Goal: Task Accomplishment & Management: Complete application form

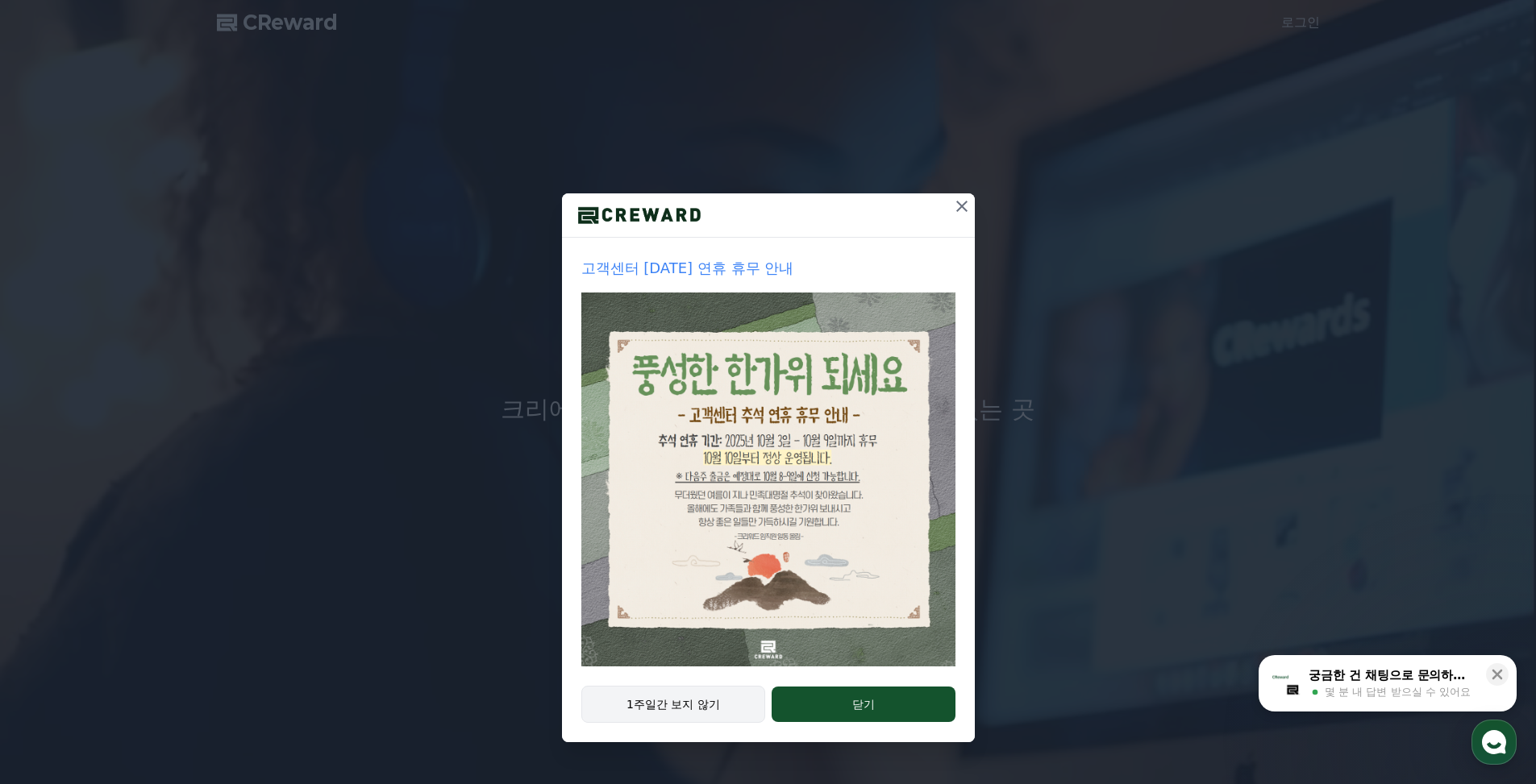
click at [683, 702] on button "1주일간 보지 않기" at bounding box center [673, 705] width 185 height 37
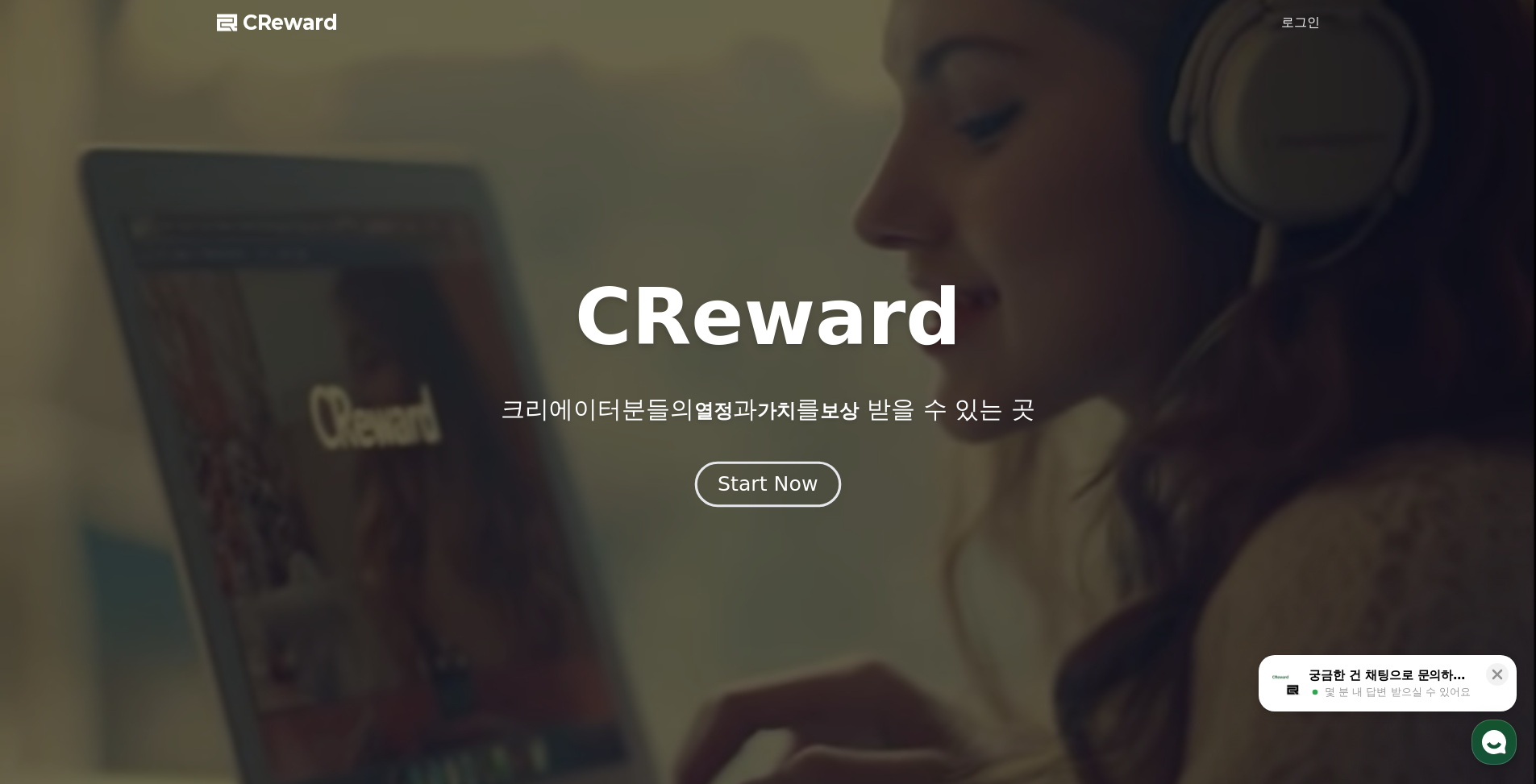
click at [744, 488] on div "Start Now" at bounding box center [768, 485] width 100 height 28
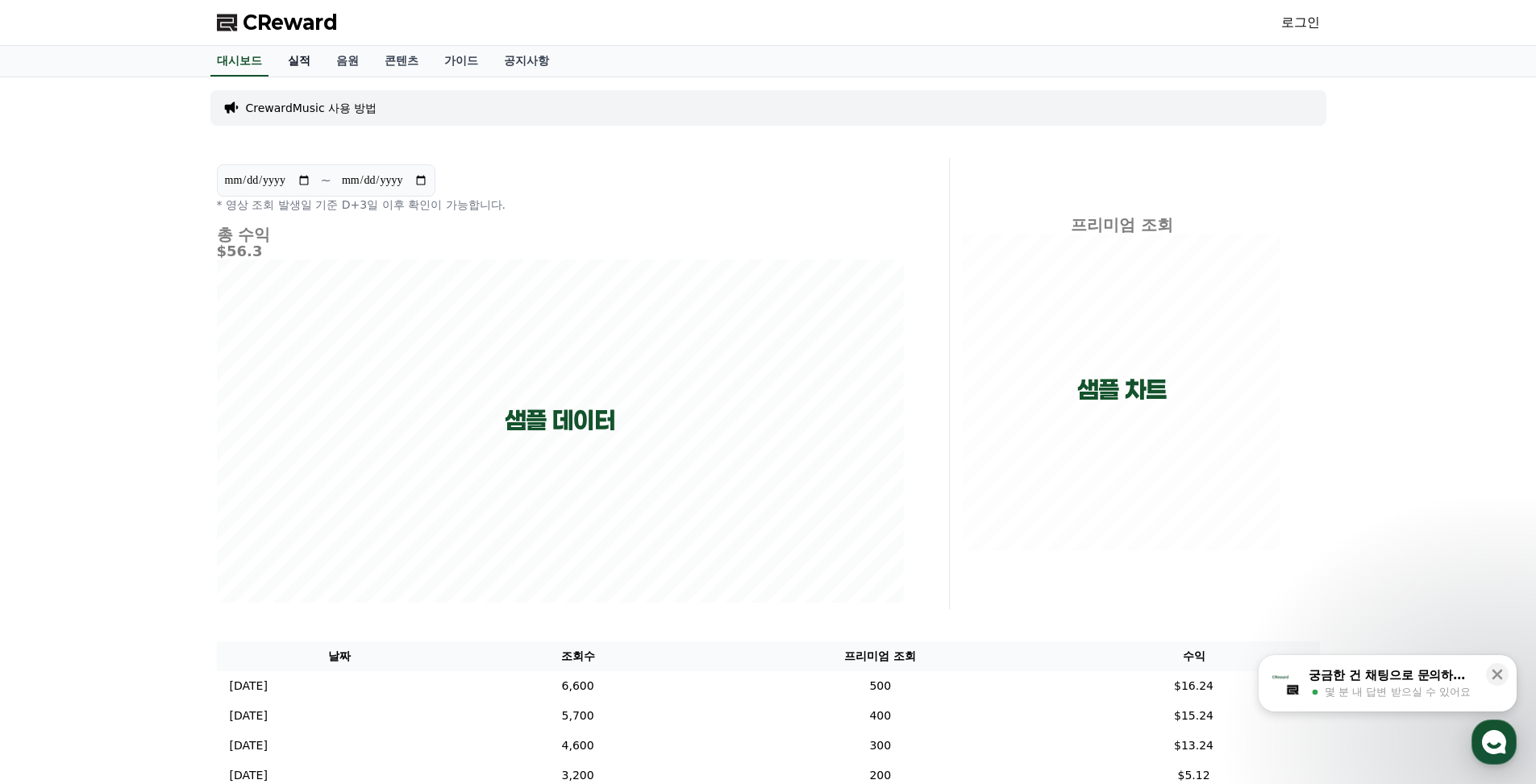
click at [298, 64] on link "실적" at bounding box center [299, 61] width 48 height 30
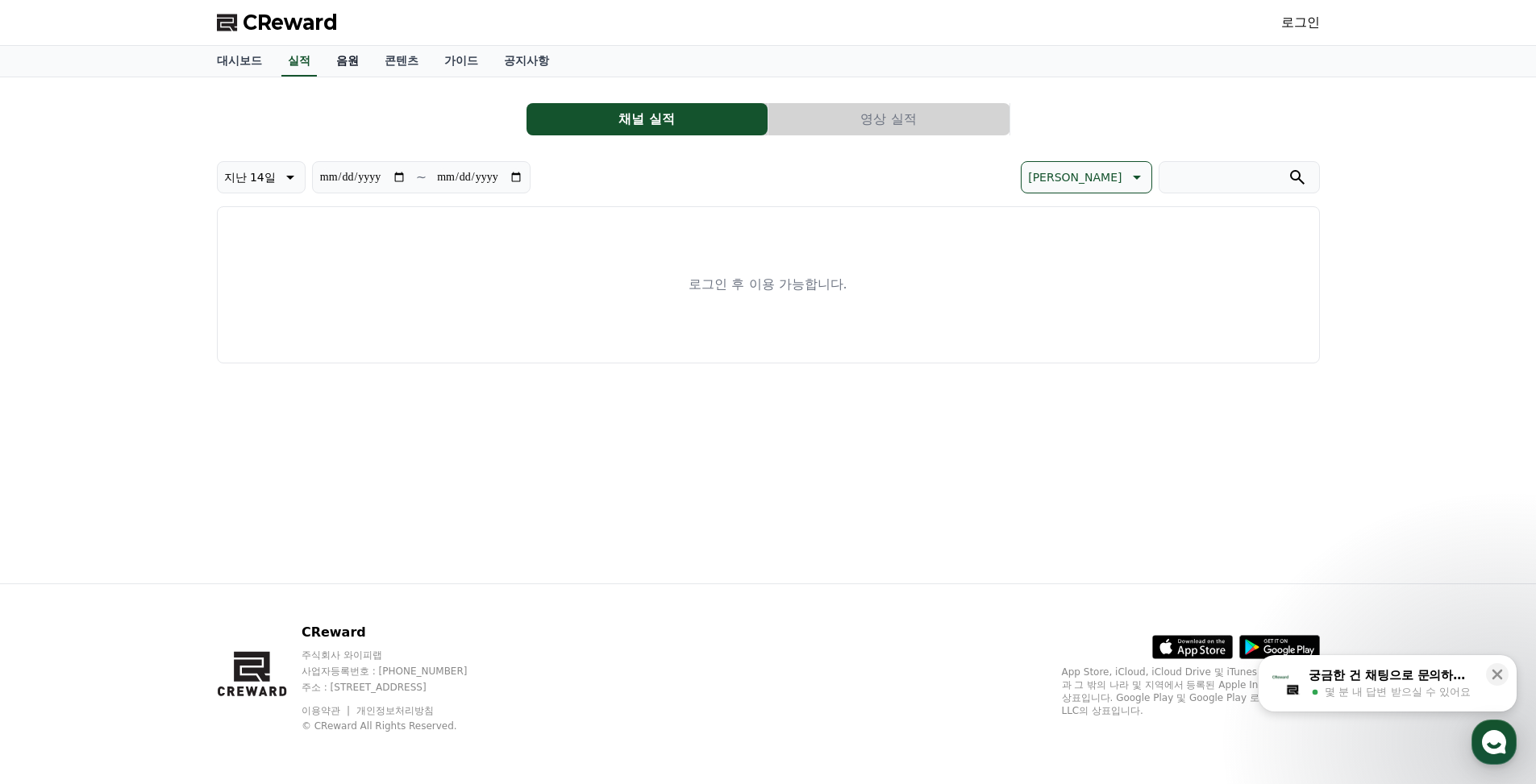
click at [340, 66] on link "음원" at bounding box center [347, 61] width 48 height 30
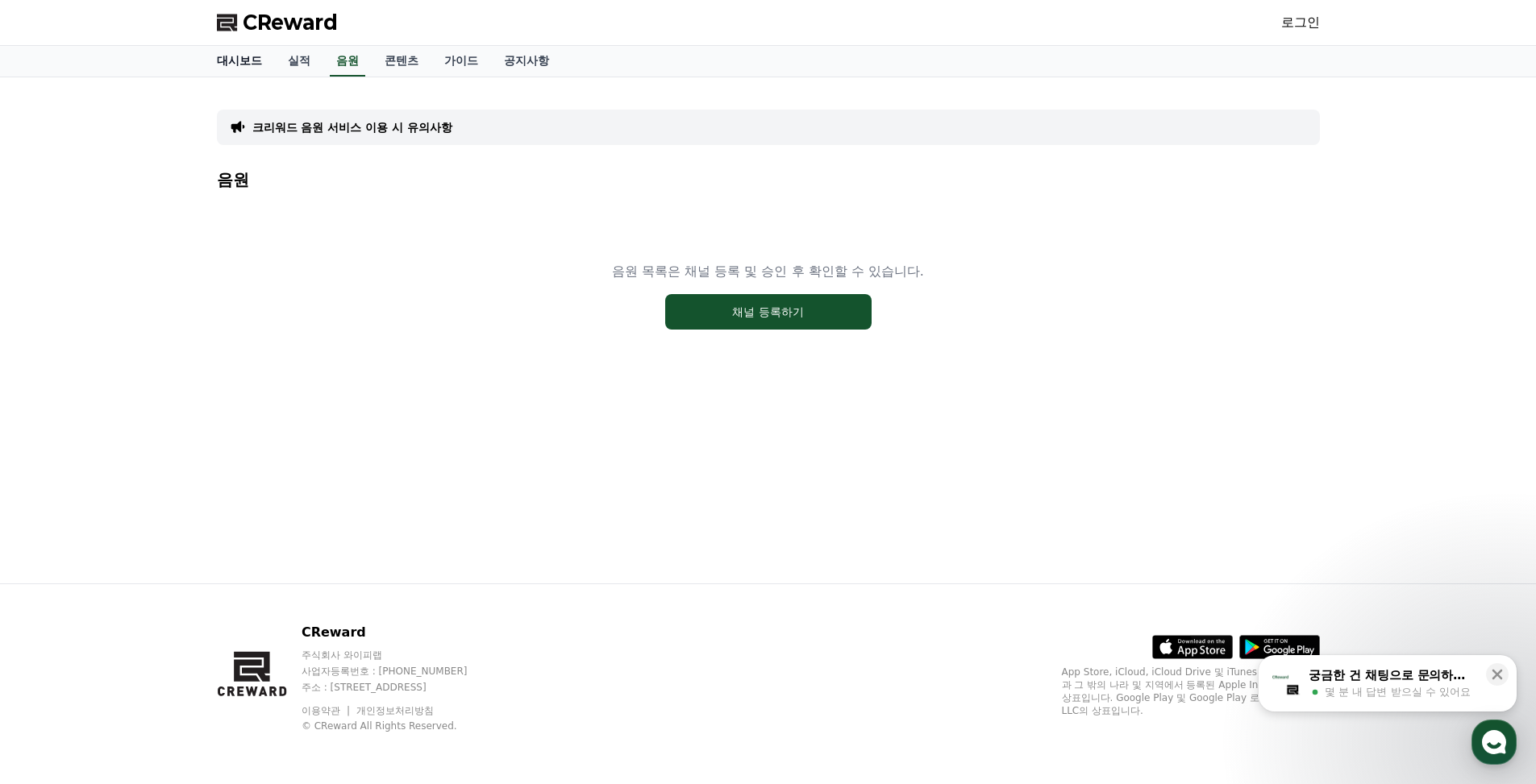
click at [244, 61] on link "대시보드" at bounding box center [239, 61] width 71 height 30
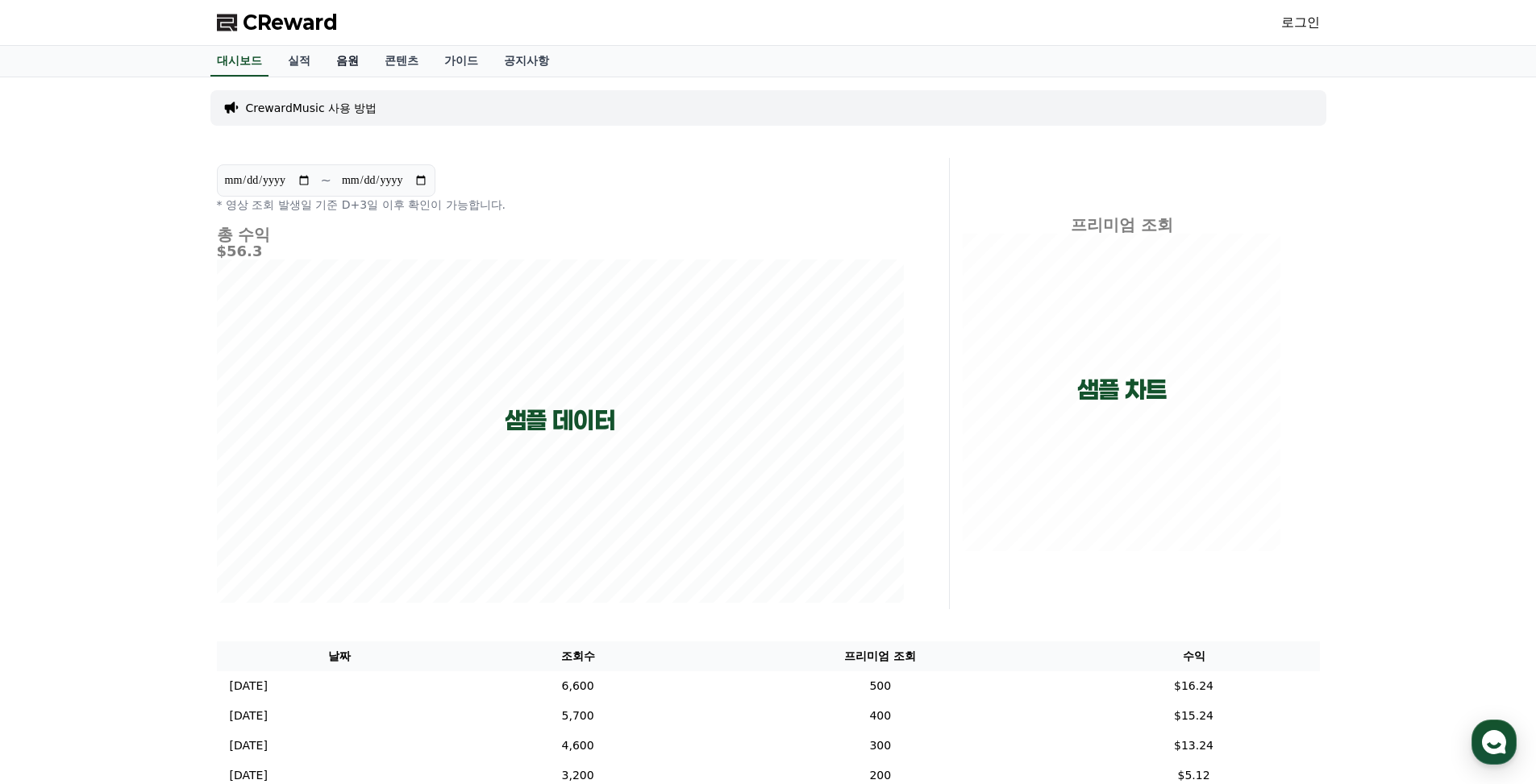
click at [343, 66] on link "음원" at bounding box center [347, 61] width 48 height 30
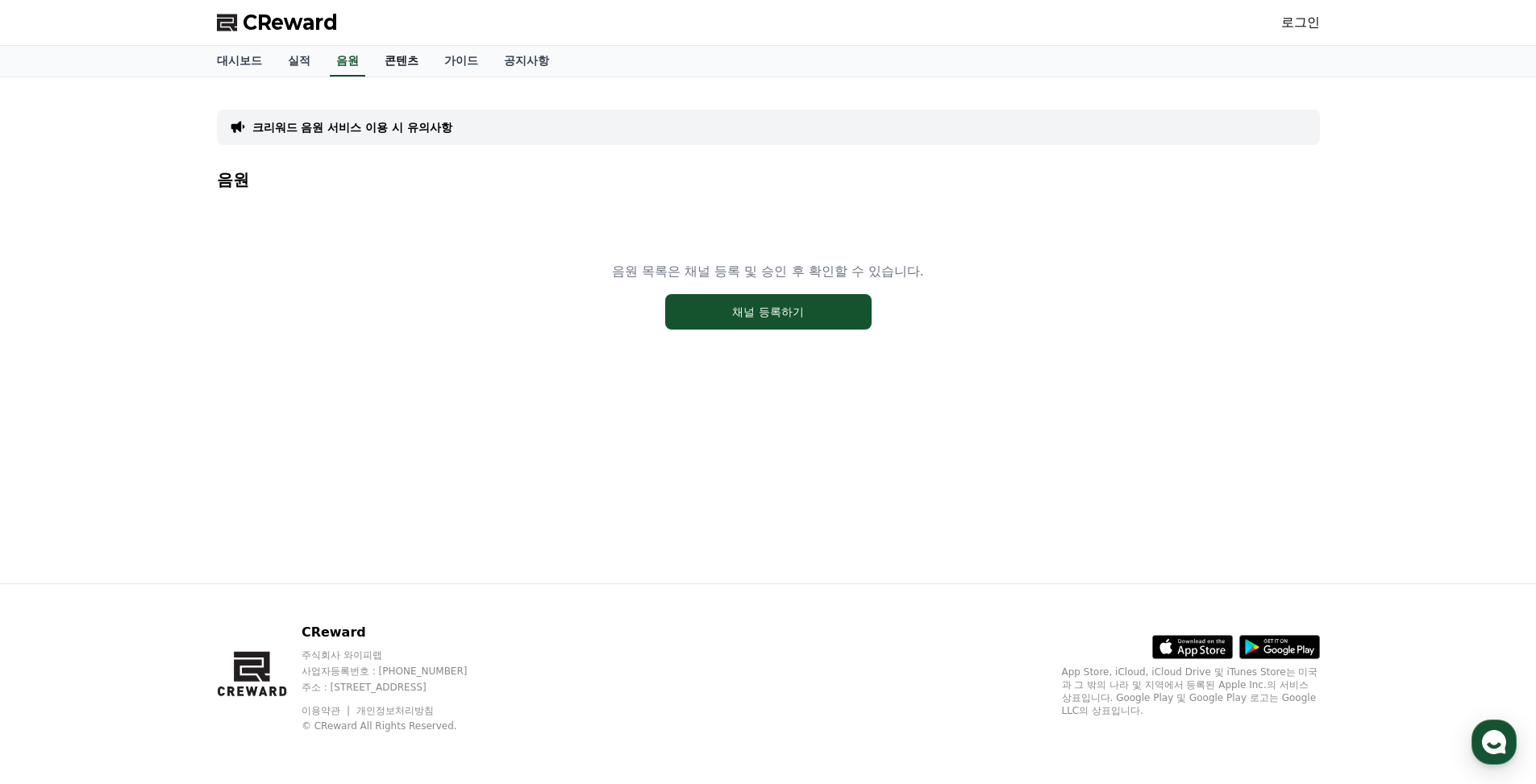
click at [405, 66] on link "콘텐츠" at bounding box center [401, 61] width 60 height 30
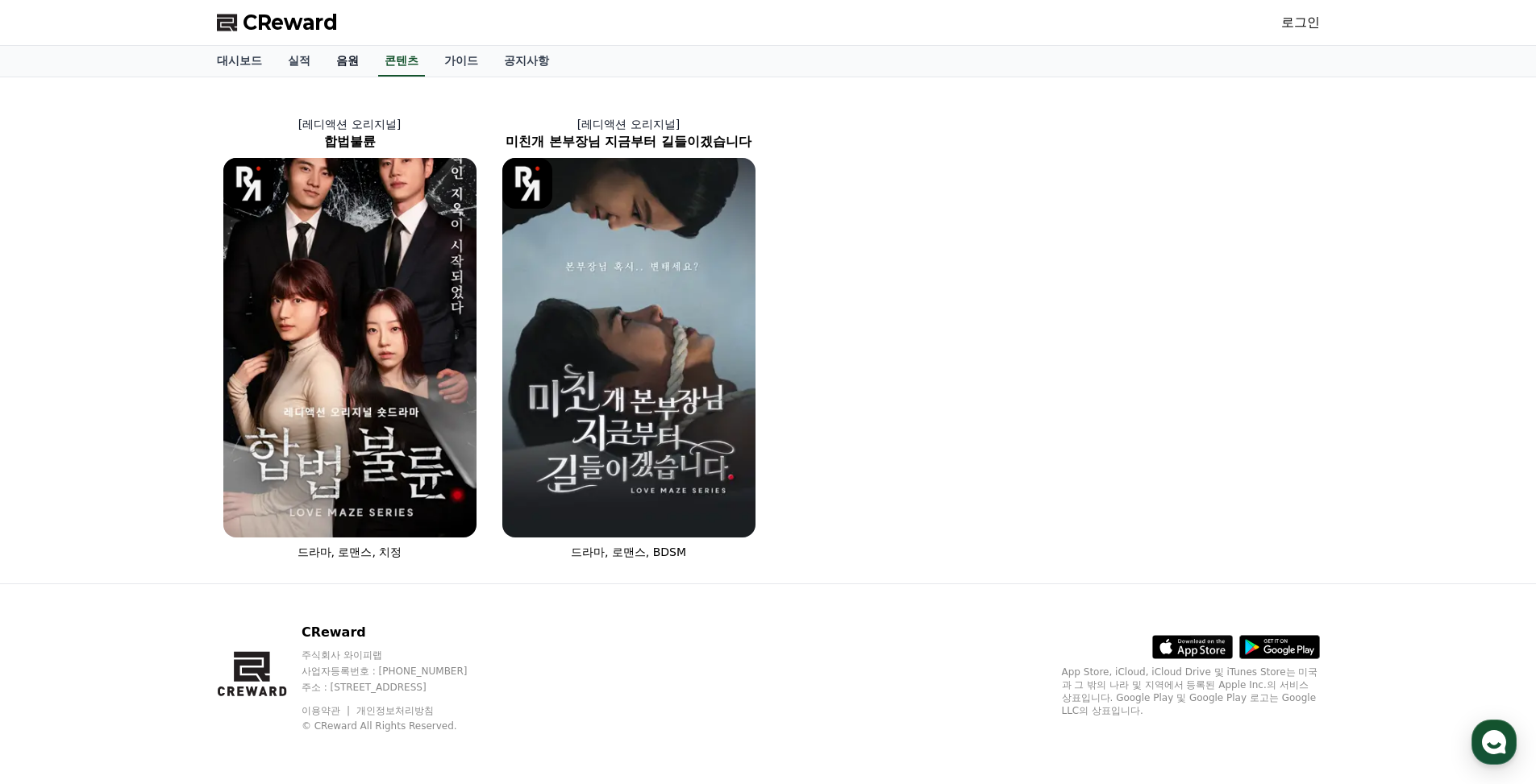
click at [352, 60] on link "음원" at bounding box center [347, 61] width 48 height 30
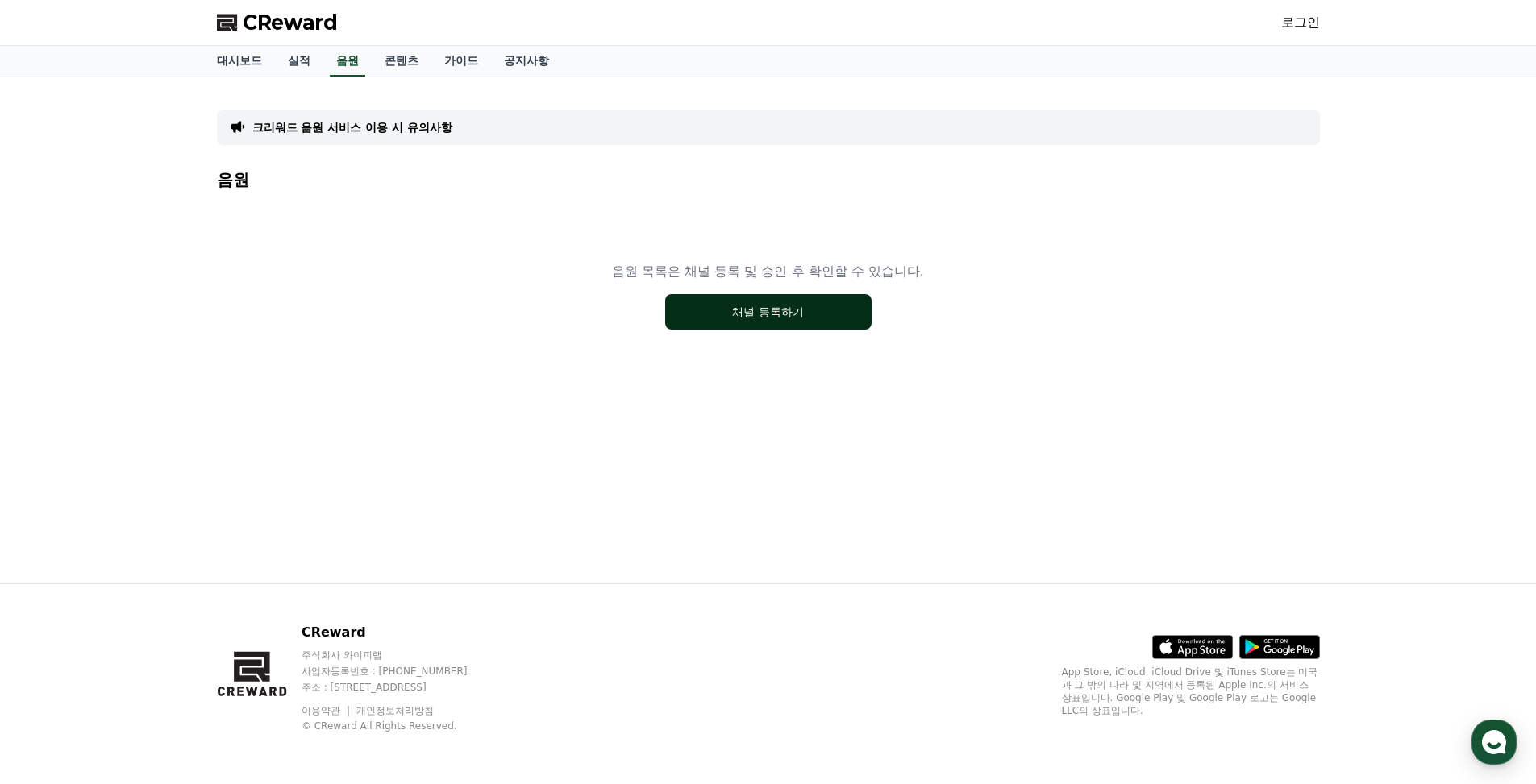
click at [766, 319] on button "채널 등록하기" at bounding box center [768, 312] width 206 height 35
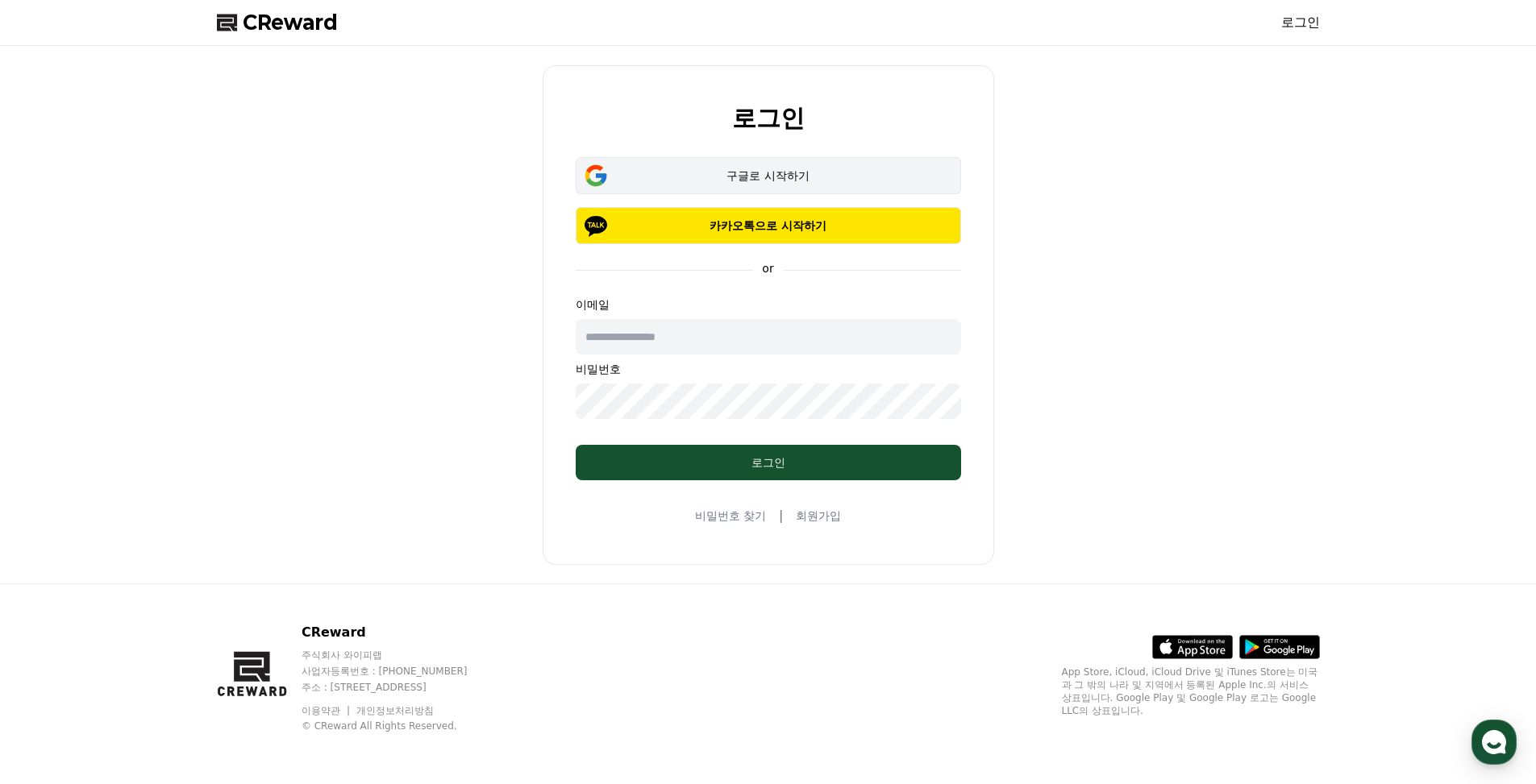
click at [772, 169] on div "구글로 시작하기" at bounding box center [768, 175] width 339 height 16
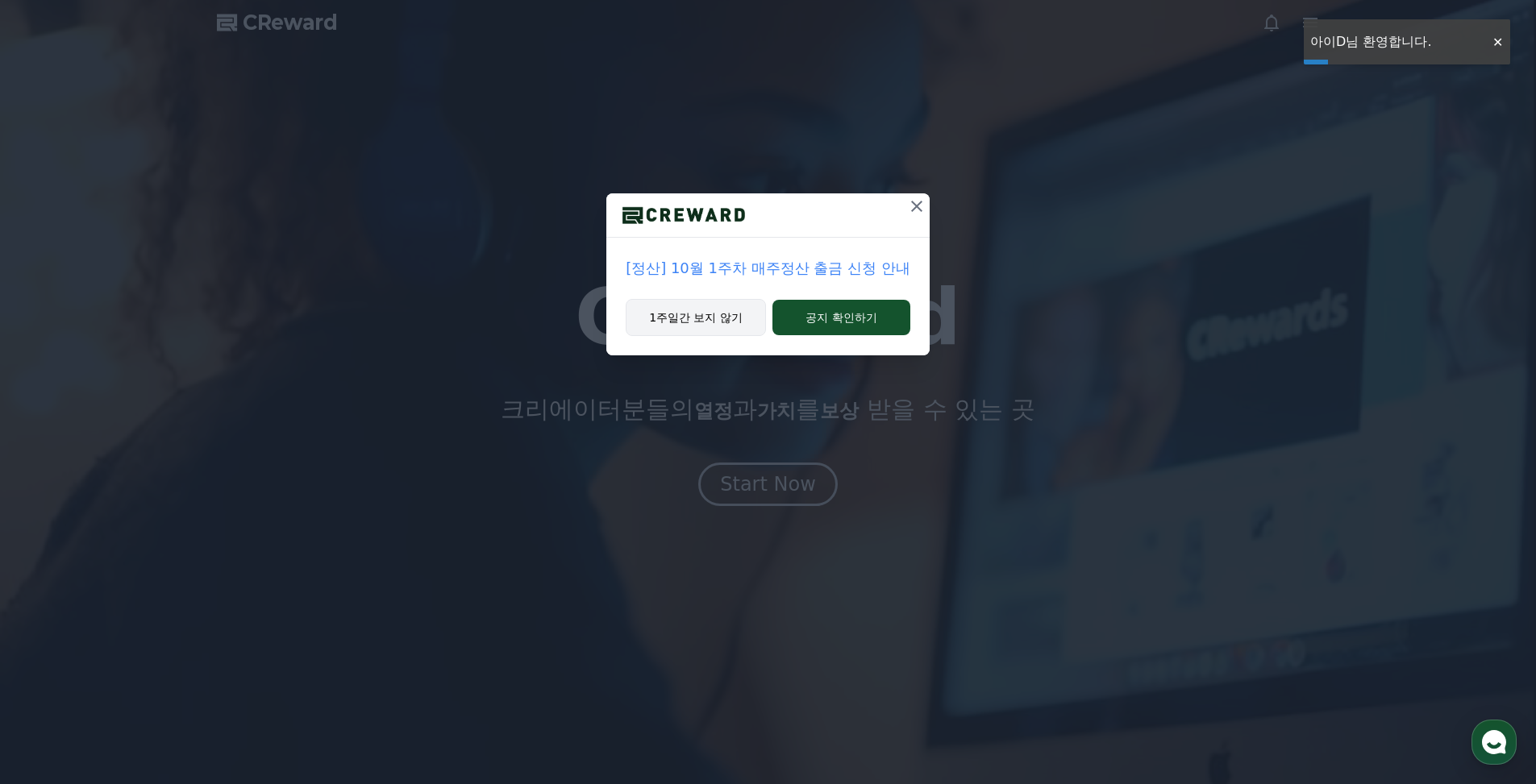
click at [708, 326] on button "1주일간 보지 않기" at bounding box center [695, 318] width 140 height 37
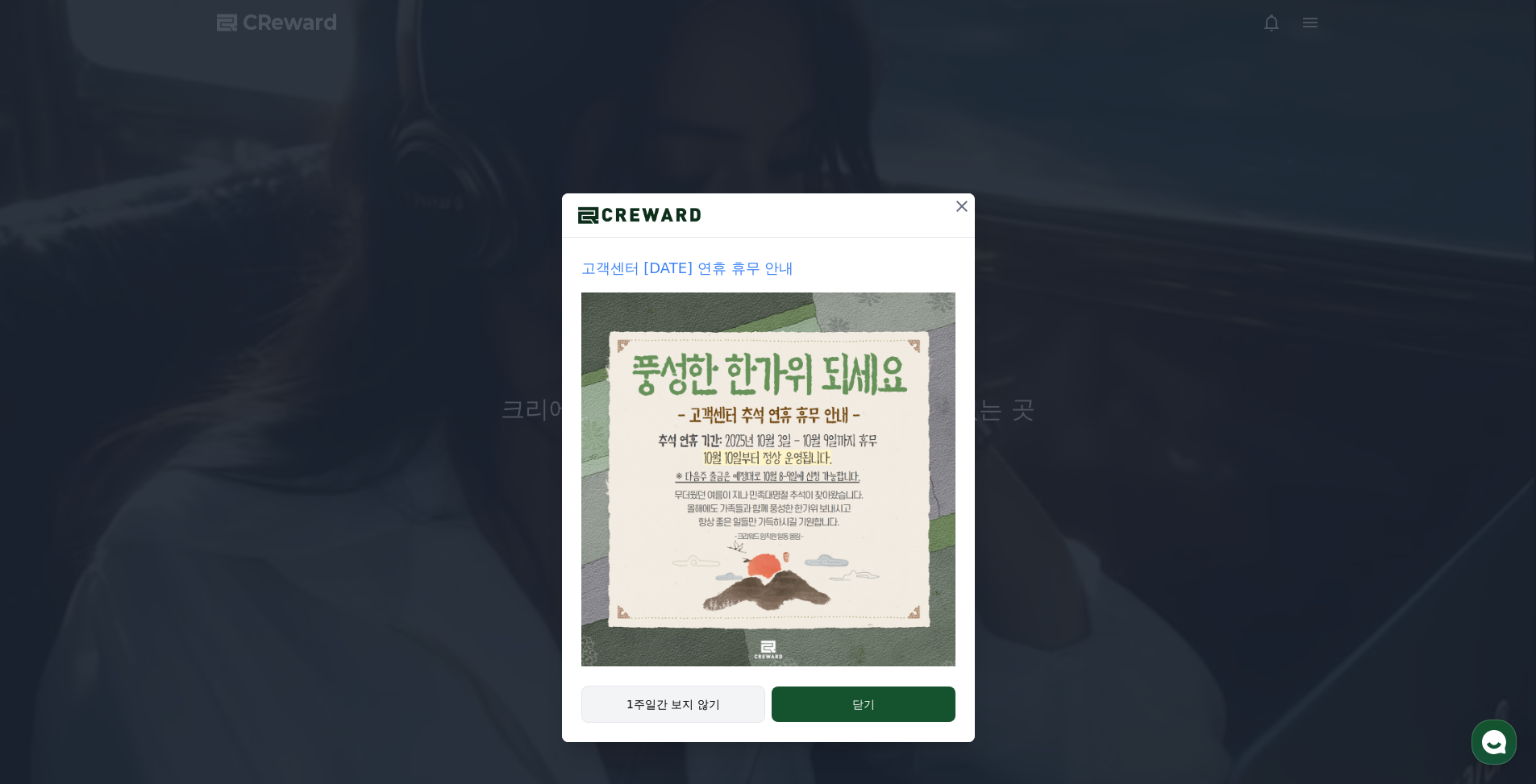
click at [706, 705] on button "1주일간 보지 않기" at bounding box center [673, 705] width 185 height 37
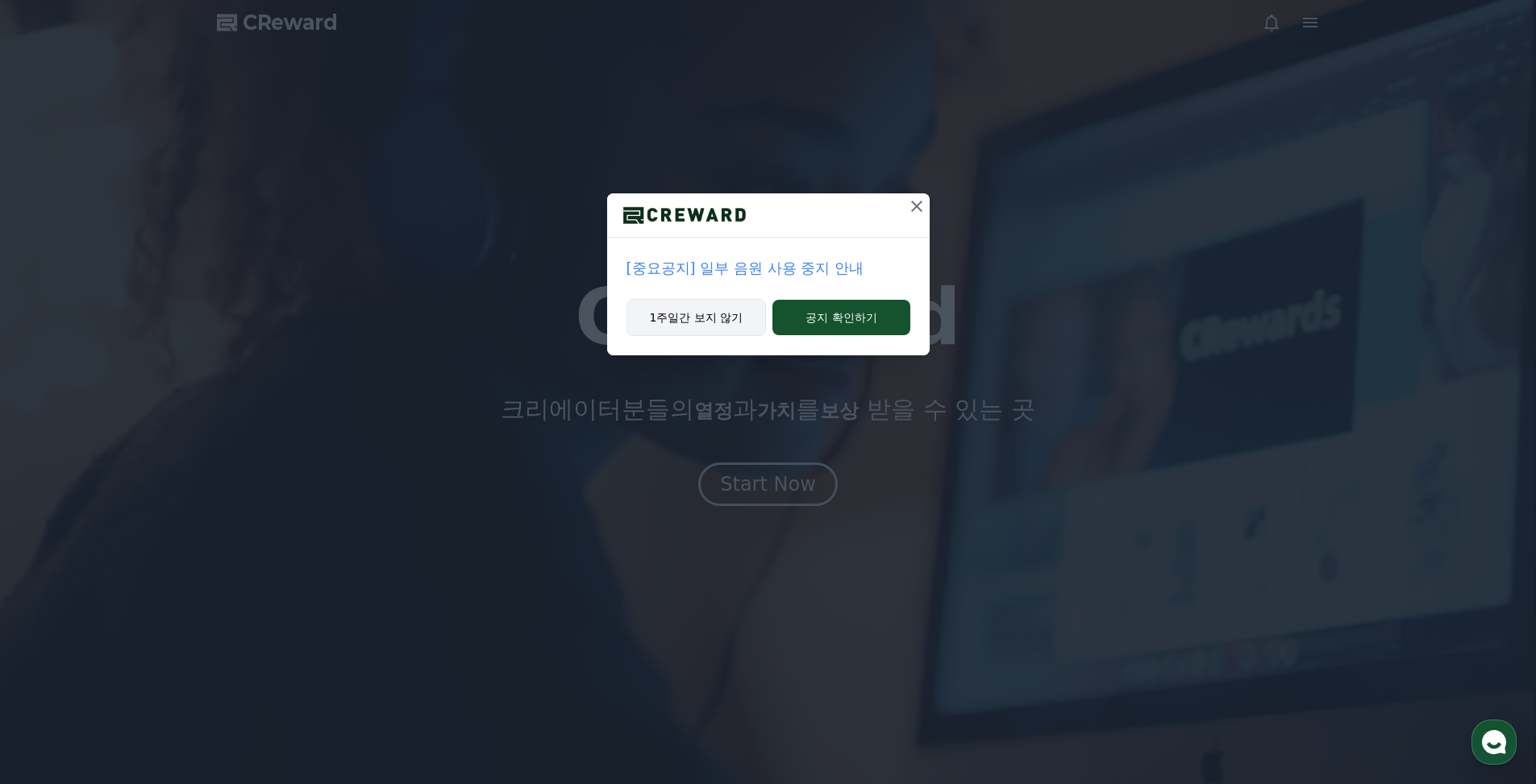
click at [730, 322] on button "1주일간 보지 않기" at bounding box center [696, 318] width 140 height 37
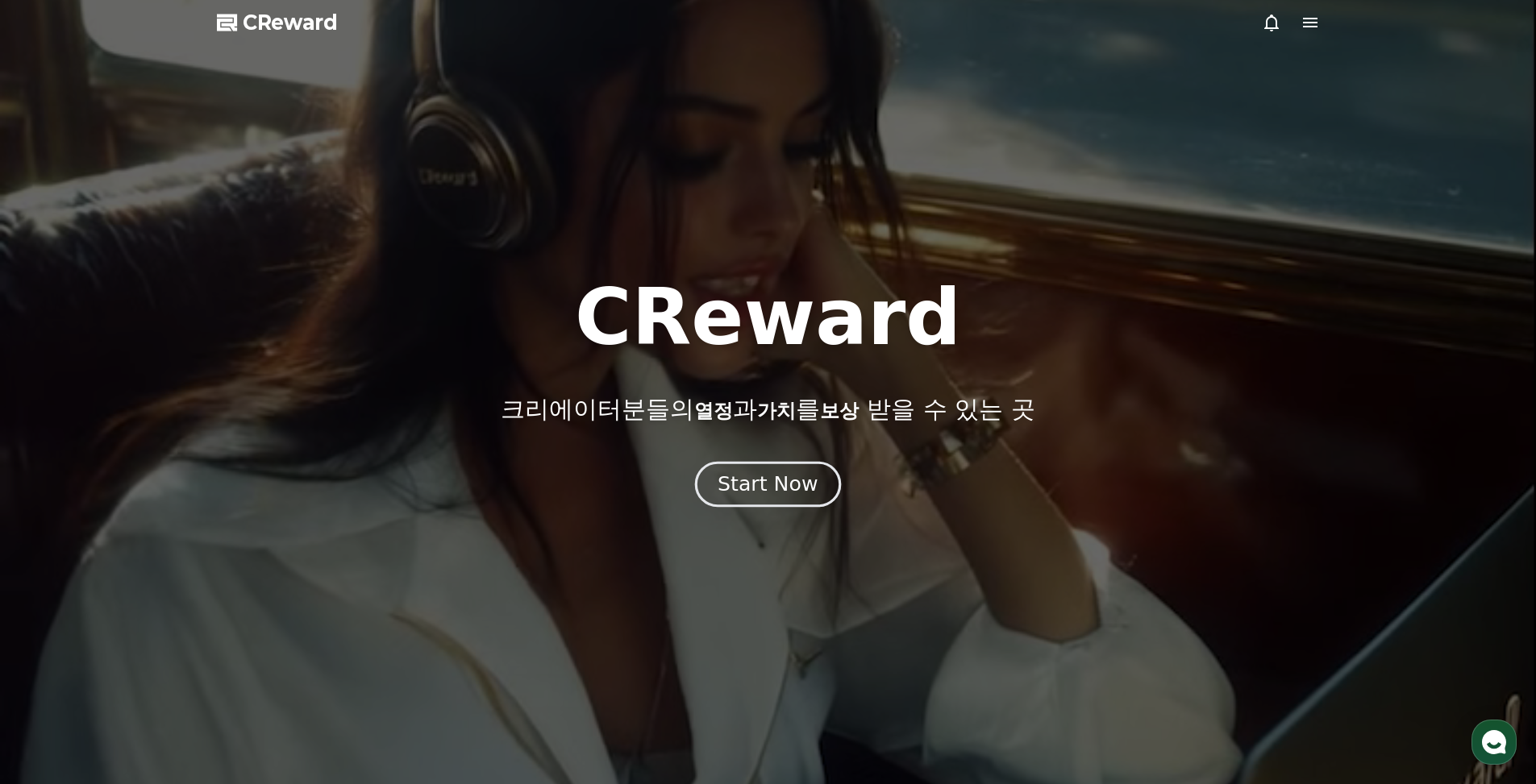
click at [773, 488] on div "Start Now" at bounding box center [768, 485] width 100 height 28
